Goal: Information Seeking & Learning: Learn about a topic

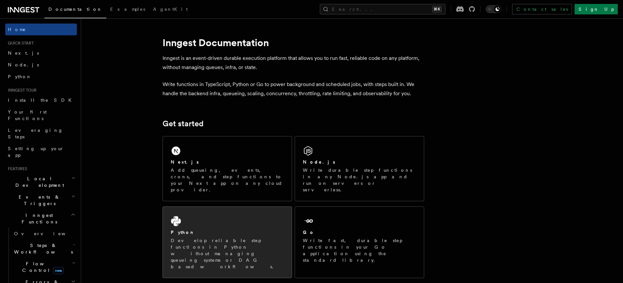
click at [244, 211] on div "Python Develop reliable step functions in Python without managing queueing syst…" at bounding box center [227, 242] width 129 height 71
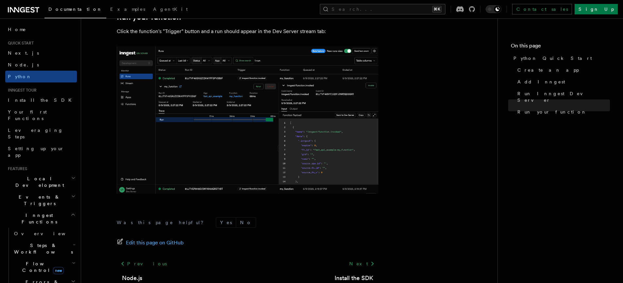
scroll to position [1370, 0]
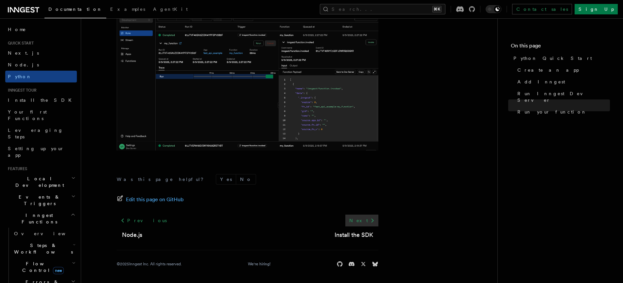
click at [362, 220] on link "Next" at bounding box center [361, 220] width 33 height 12
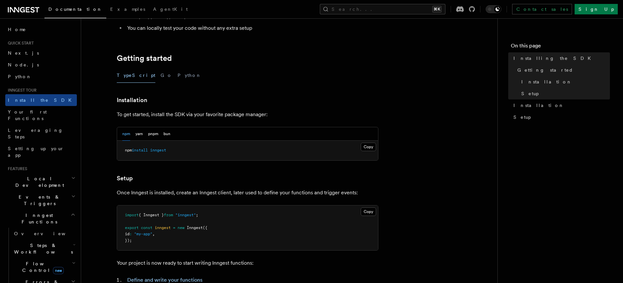
scroll to position [107, 0]
click at [178, 73] on button "Python" at bounding box center [190, 76] width 24 height 15
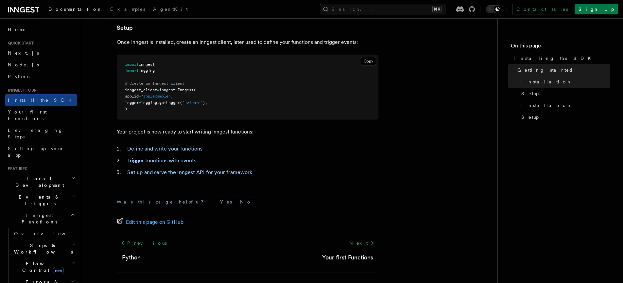
scroll to position [251, 0]
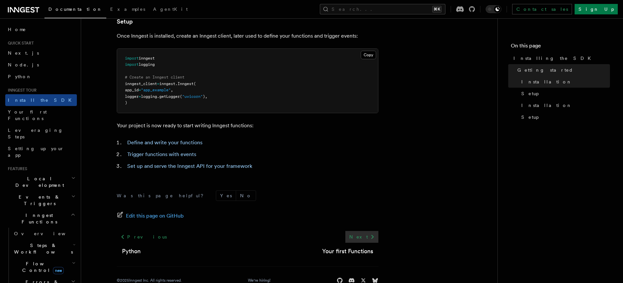
click at [364, 240] on link "Next" at bounding box center [361, 237] width 33 height 12
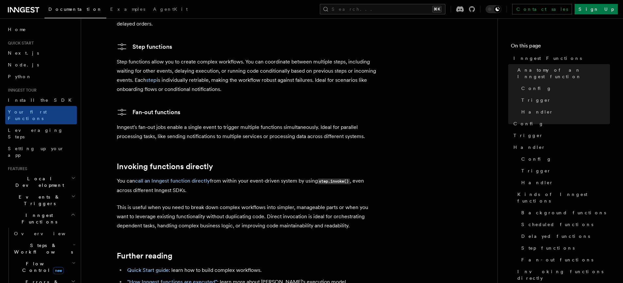
scroll to position [1358, 0]
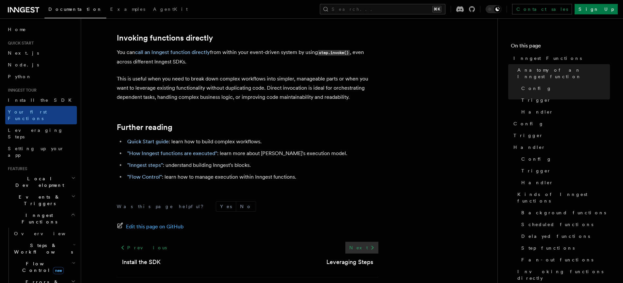
click at [371, 245] on icon at bounding box center [372, 247] width 3 height 4
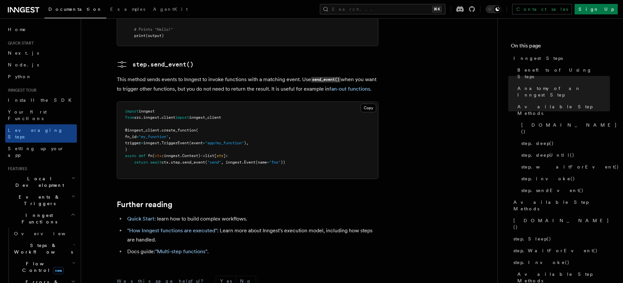
scroll to position [1515, 0]
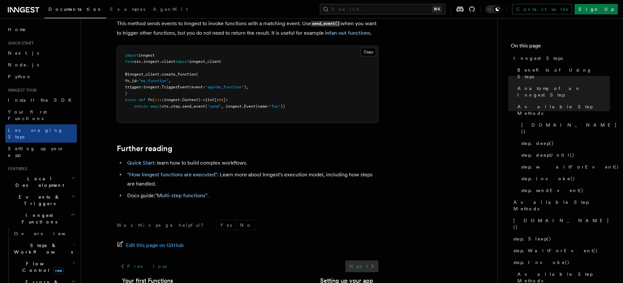
click at [362, 260] on link "Next" at bounding box center [361, 266] width 33 height 12
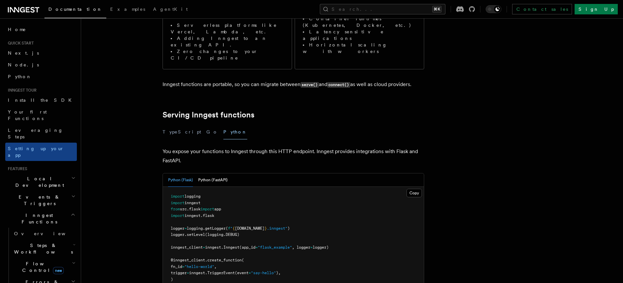
scroll to position [159, 0]
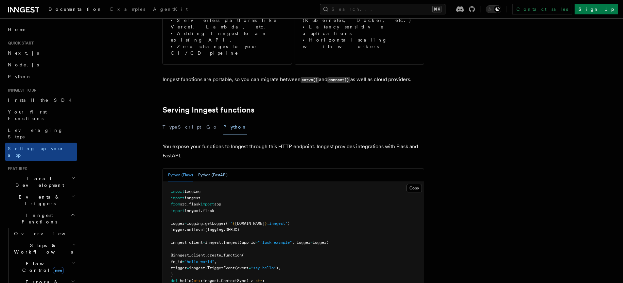
click at [214, 168] on button "Python (FastAPI)" at bounding box center [212, 174] width 29 height 13
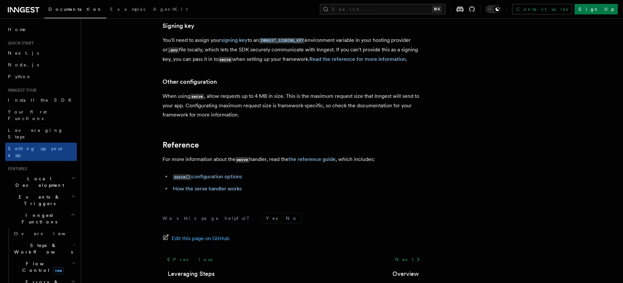
scroll to position [502, 0]
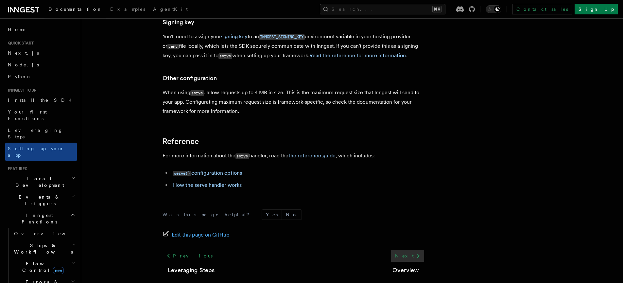
click at [415, 252] on icon at bounding box center [418, 256] width 8 height 8
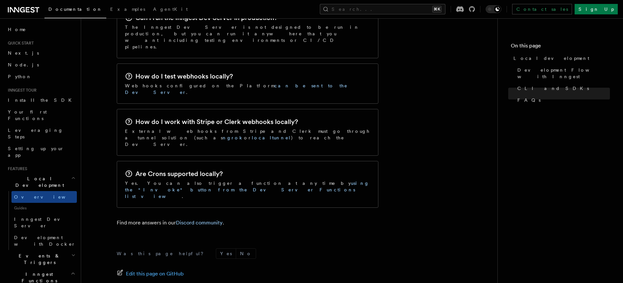
scroll to position [1051, 0]
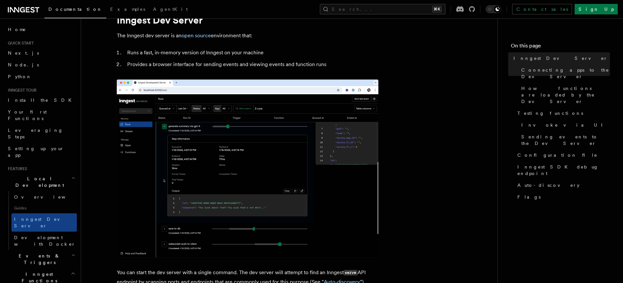
scroll to position [29, 0]
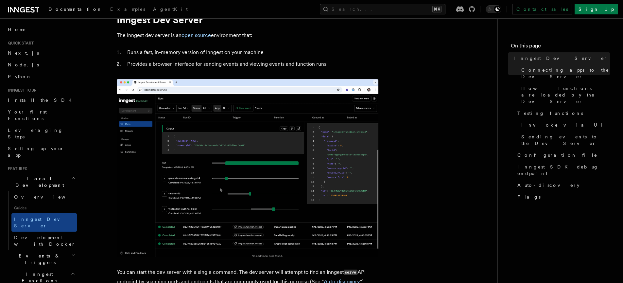
click at [133, 131] on img at bounding box center [248, 168] width 262 height 178
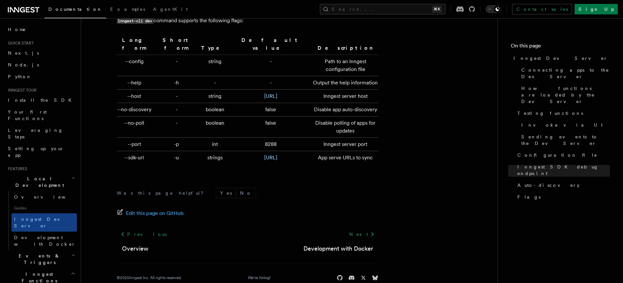
scroll to position [2188, 0]
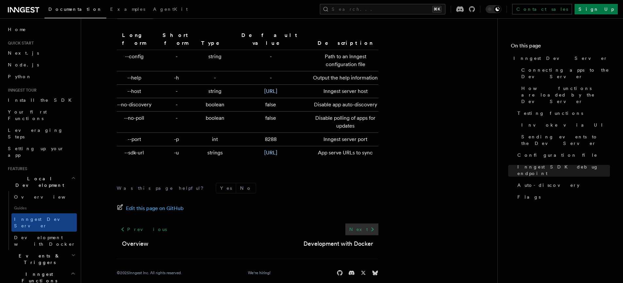
click at [359, 223] on link "Next" at bounding box center [361, 229] width 33 height 12
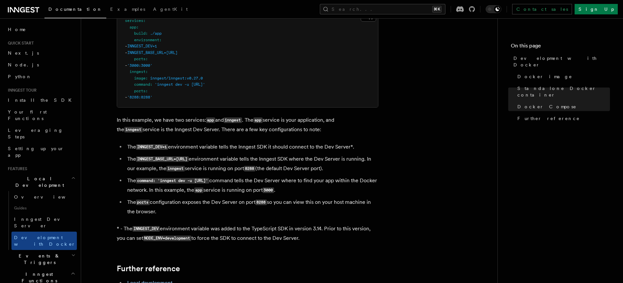
scroll to position [677, 0]
